Goal: Browse casually: Explore the website without a specific task or goal

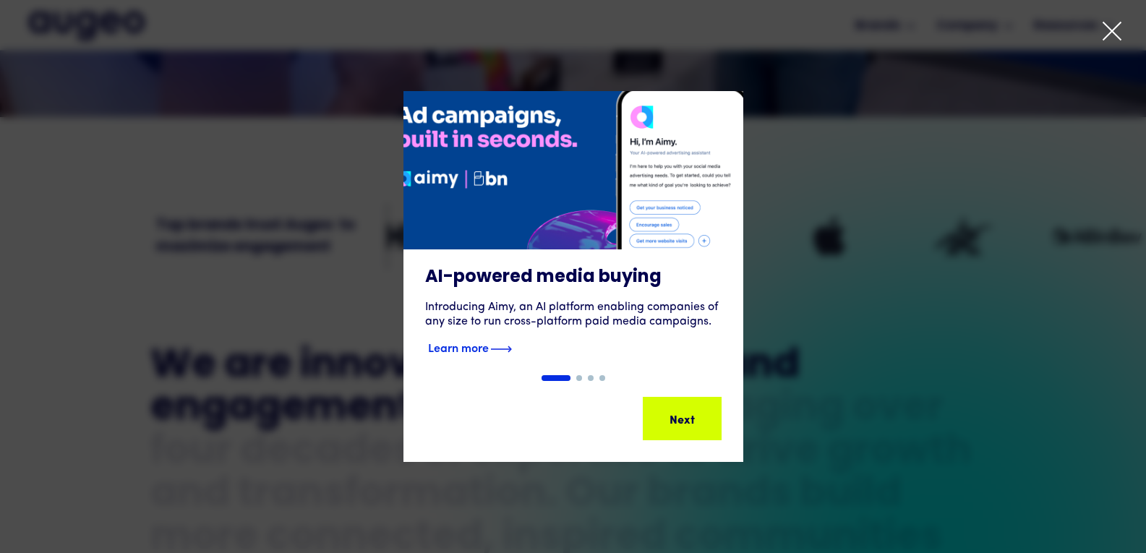
scroll to position [393, 0]
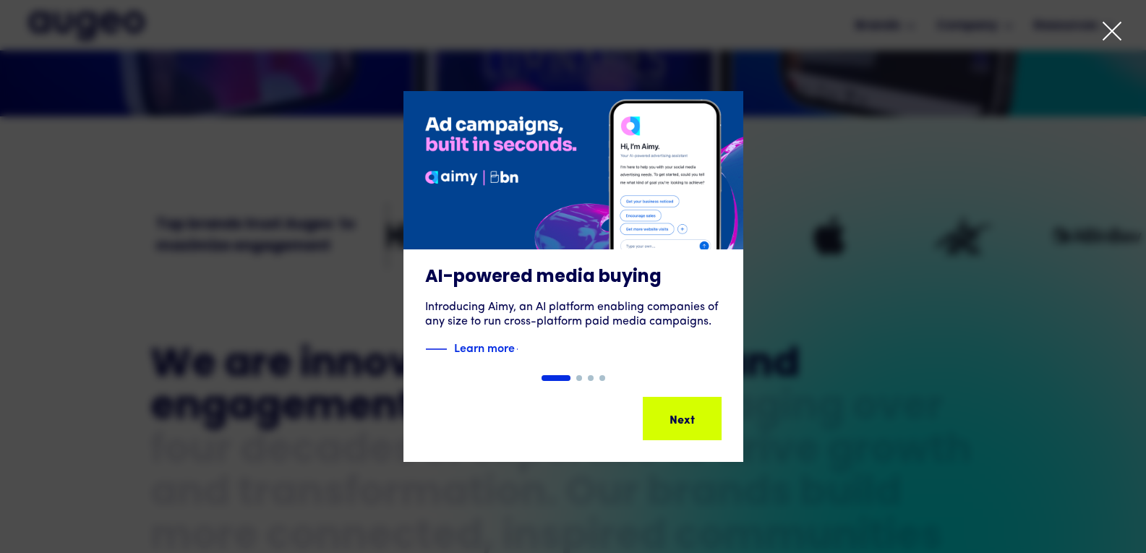
click at [870, 184] on div "1 of 4" at bounding box center [573, 276] width 1146 height 371
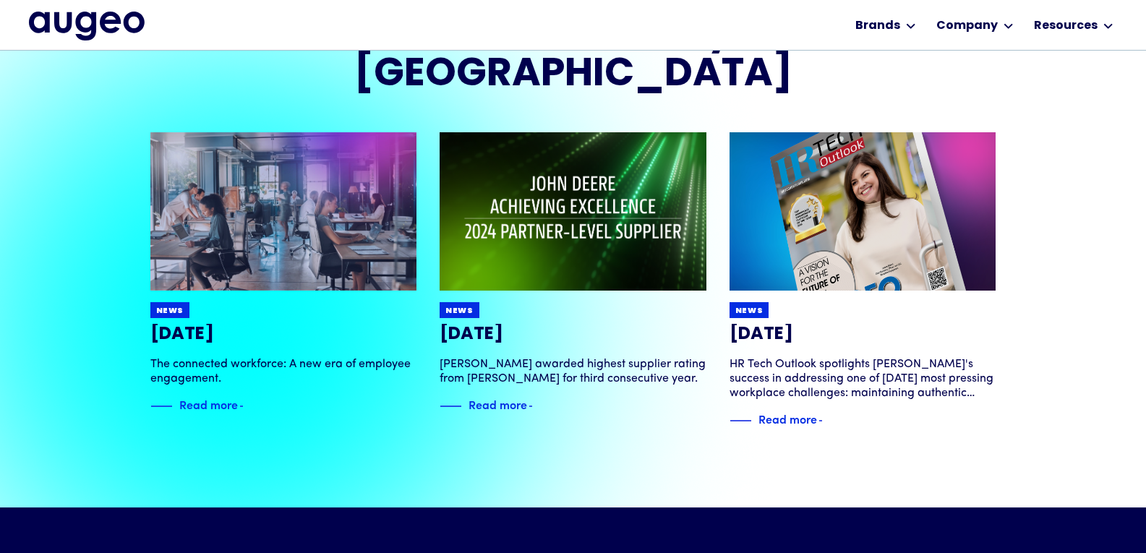
scroll to position [2858, 0]
